Goal: Navigation & Orientation: Find specific page/section

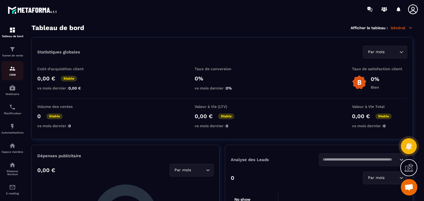
click at [11, 78] on link "CRM" at bounding box center [12, 70] width 22 height 19
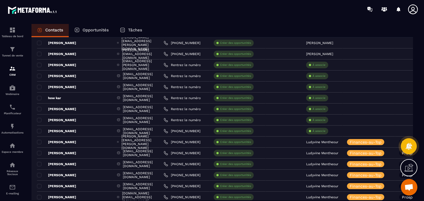
scroll to position [115, 0]
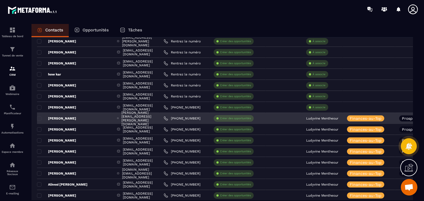
click at [338, 118] on p "Ludyvine Mentheour" at bounding box center [322, 119] width 32 height 4
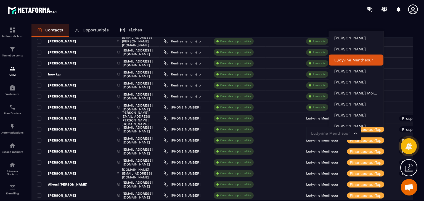
click at [351, 60] on p "Ludyvine Mentheour" at bounding box center [356, 60] width 44 height 6
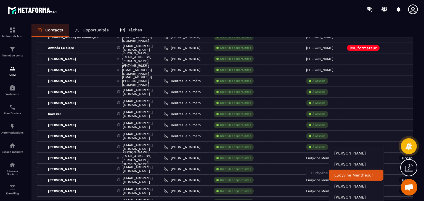
scroll to position [0, 0]
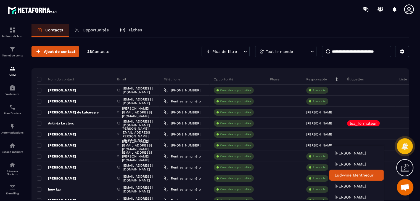
click at [337, 54] on input at bounding box center [356, 52] width 69 height 12
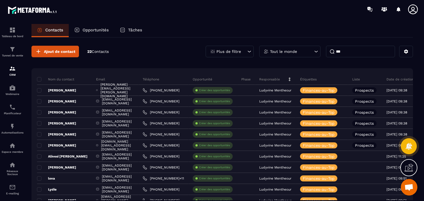
type input "***"
click at [318, 52] on icon at bounding box center [316, 52] width 6 height 6
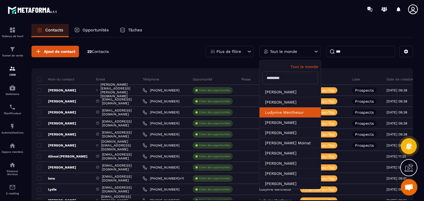
click at [293, 118] on li "Ludyvine Mentheour" at bounding box center [289, 123] width 61 height 10
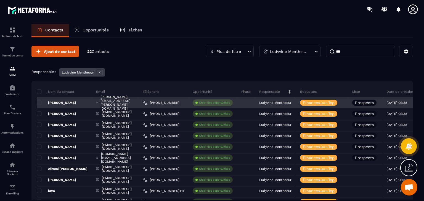
click at [291, 102] on p "Ludyvine Mentheour" at bounding box center [275, 103] width 32 height 4
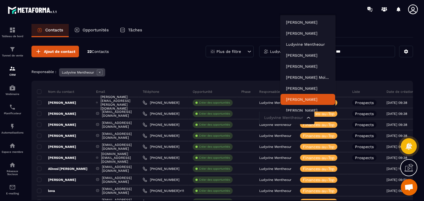
click at [251, 70] on div "Responsable : Ludyvine Mentheour" at bounding box center [221, 73] width 381 height 10
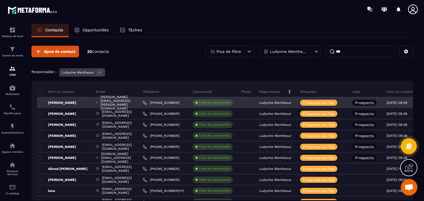
click at [291, 102] on p "Ludyvine Mentheour" at bounding box center [275, 103] width 32 height 4
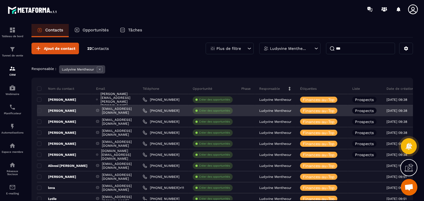
scroll to position [3, 0]
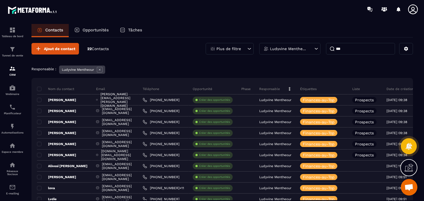
click at [93, 25] on div "Opportunités" at bounding box center [92, 30] width 46 height 13
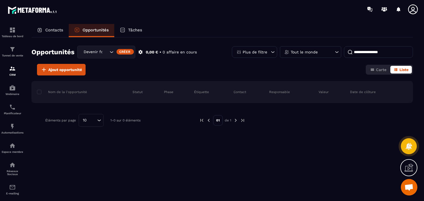
click at [138, 30] on p "Tâches" at bounding box center [135, 30] width 14 height 5
